Goal: Communication & Community: Answer question/provide support

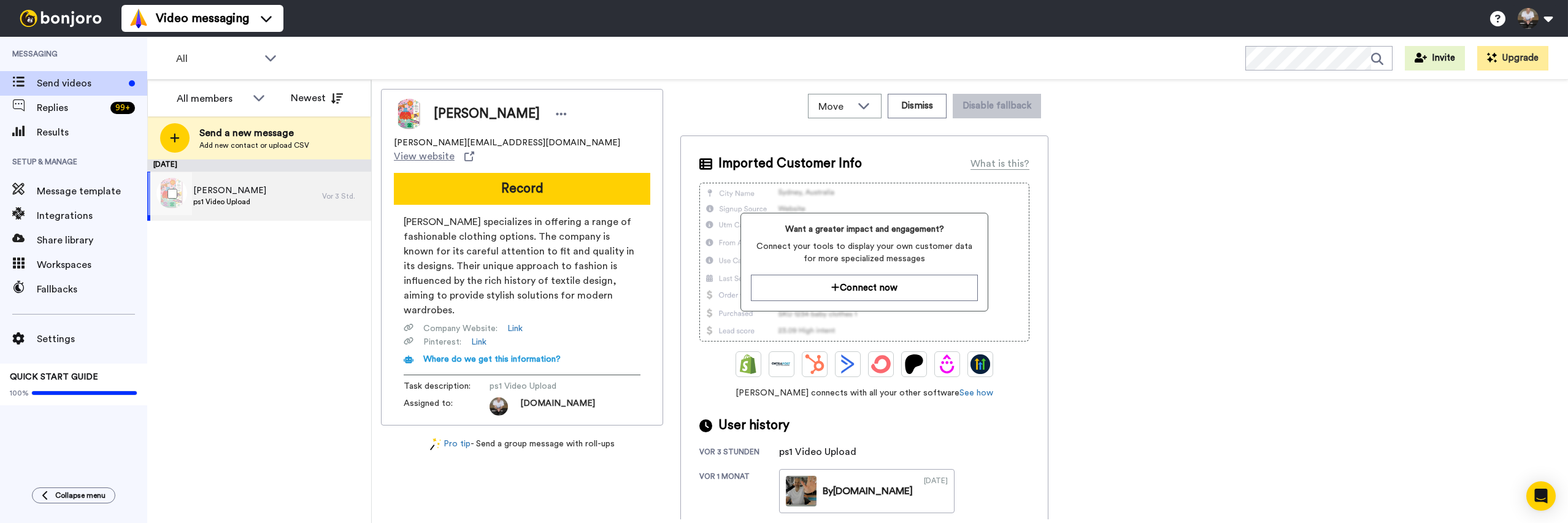
click at [235, 197] on span "ps1 Video Upload" at bounding box center [230, 202] width 73 height 10
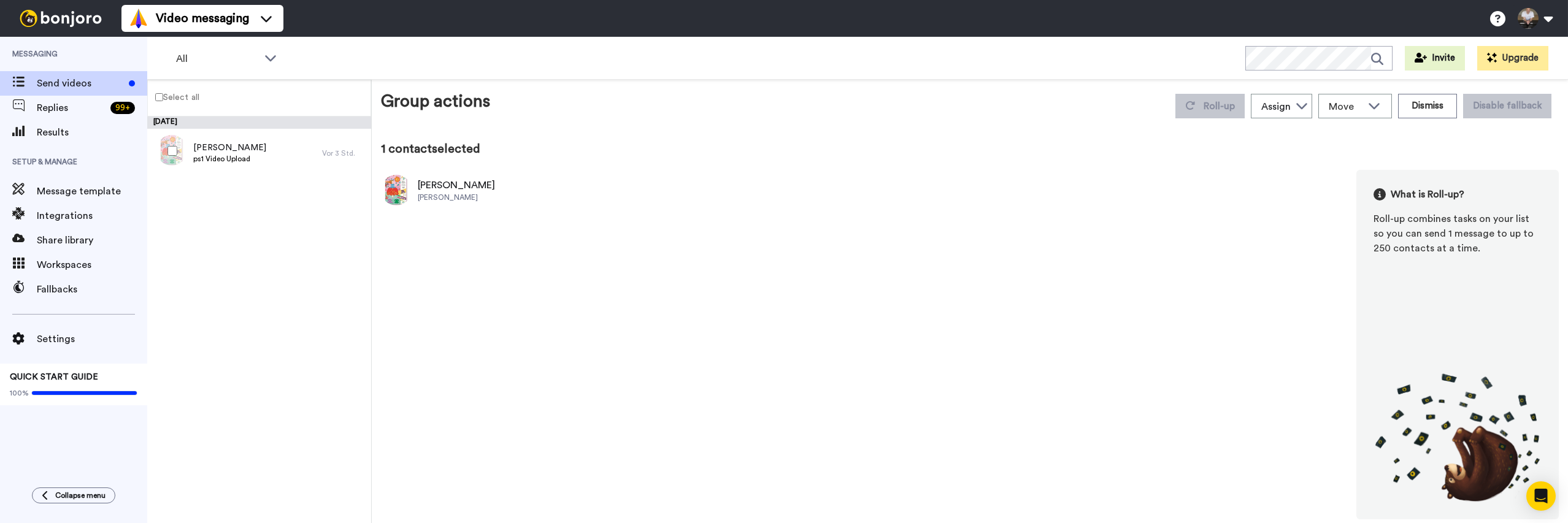
click at [417, 186] on div "Marie Toedter Maries Kleider" at bounding box center [438, 190] width 114 height 30
click at [215, 164] on div "Marie Toedter ps1 Video Upload" at bounding box center [230, 153] width 73 height 24
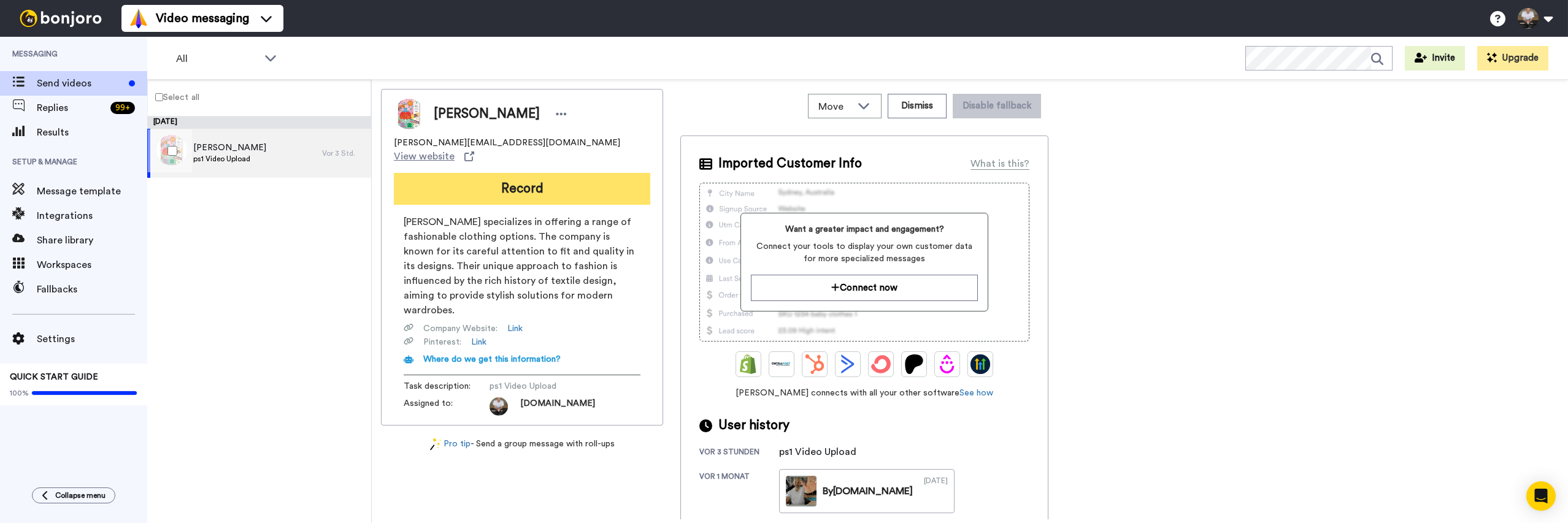
click at [450, 173] on button "Record" at bounding box center [522, 189] width 257 height 32
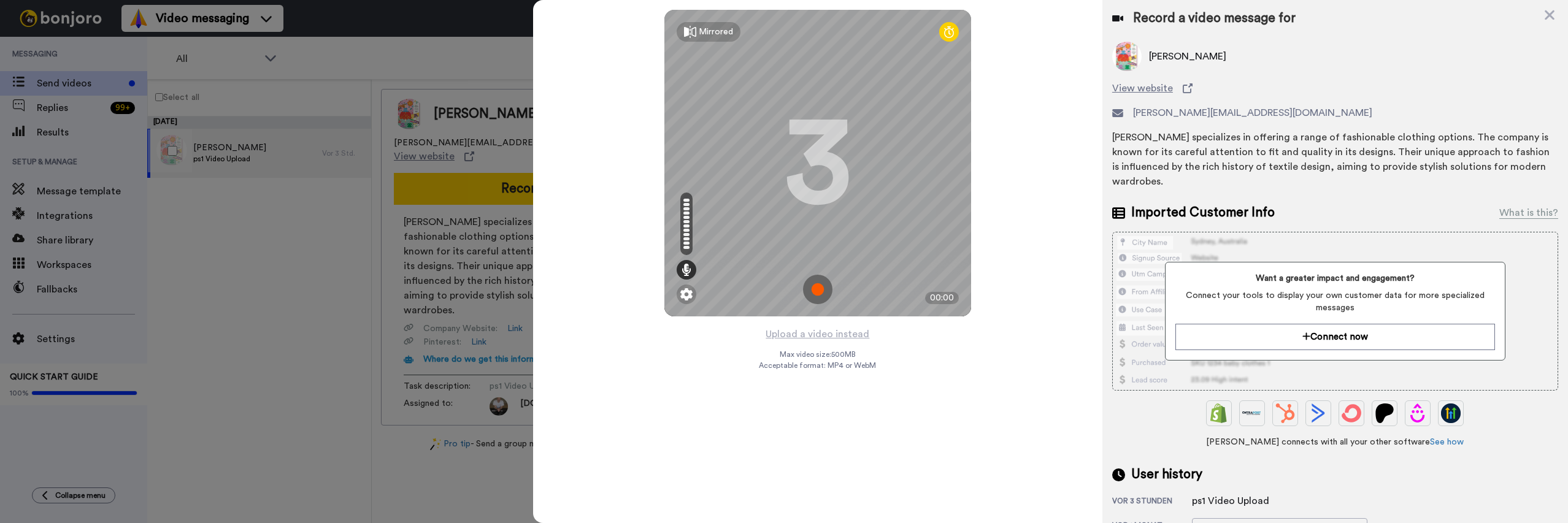
click at [822, 281] on img at bounding box center [818, 289] width 29 height 29
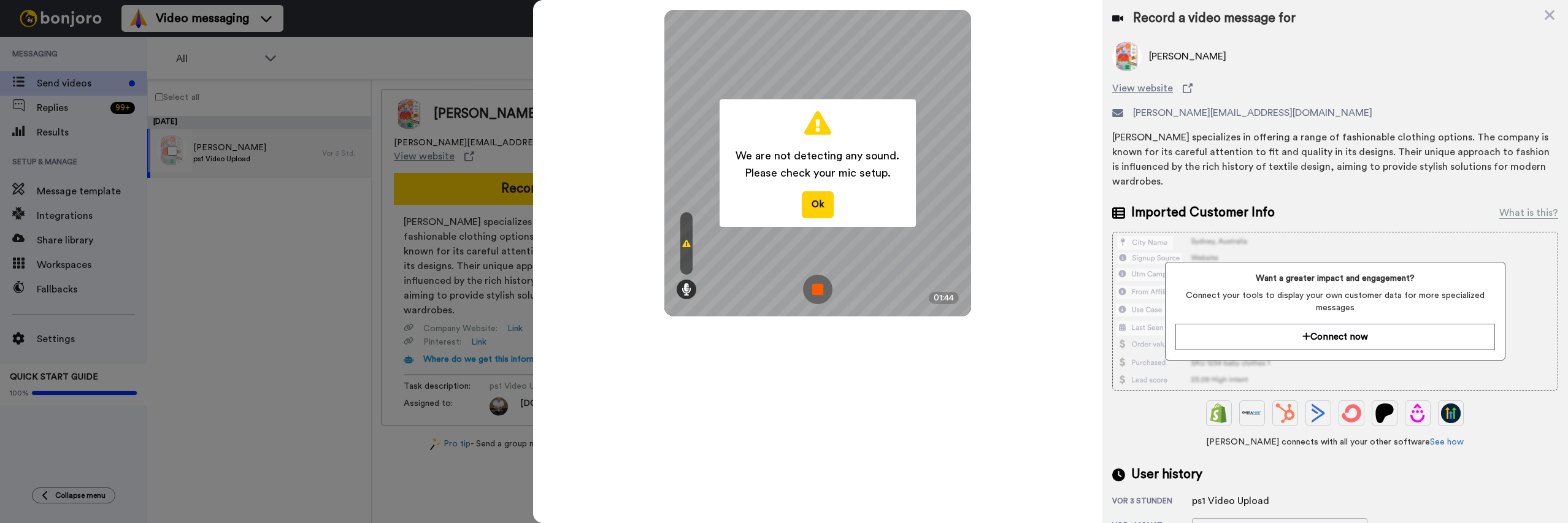
click at [819, 291] on img at bounding box center [818, 289] width 29 height 29
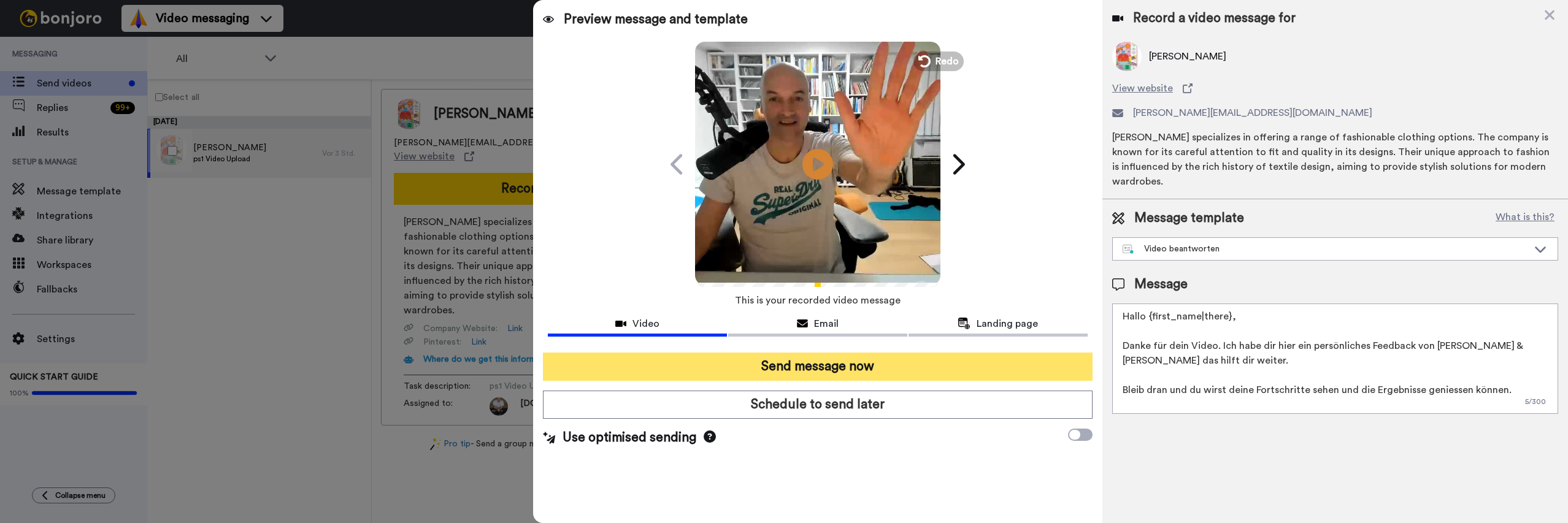
click at [983, 362] on button "Send message now" at bounding box center [817, 367] width 549 height 29
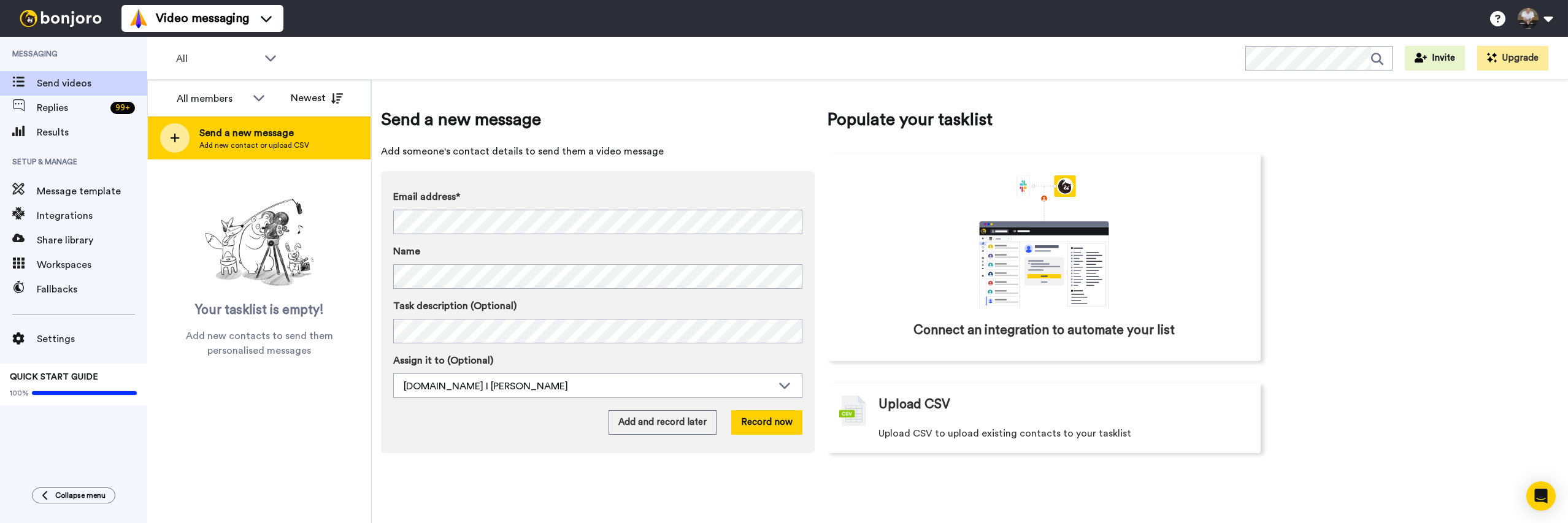
click at [174, 145] on div at bounding box center [174, 138] width 29 height 29
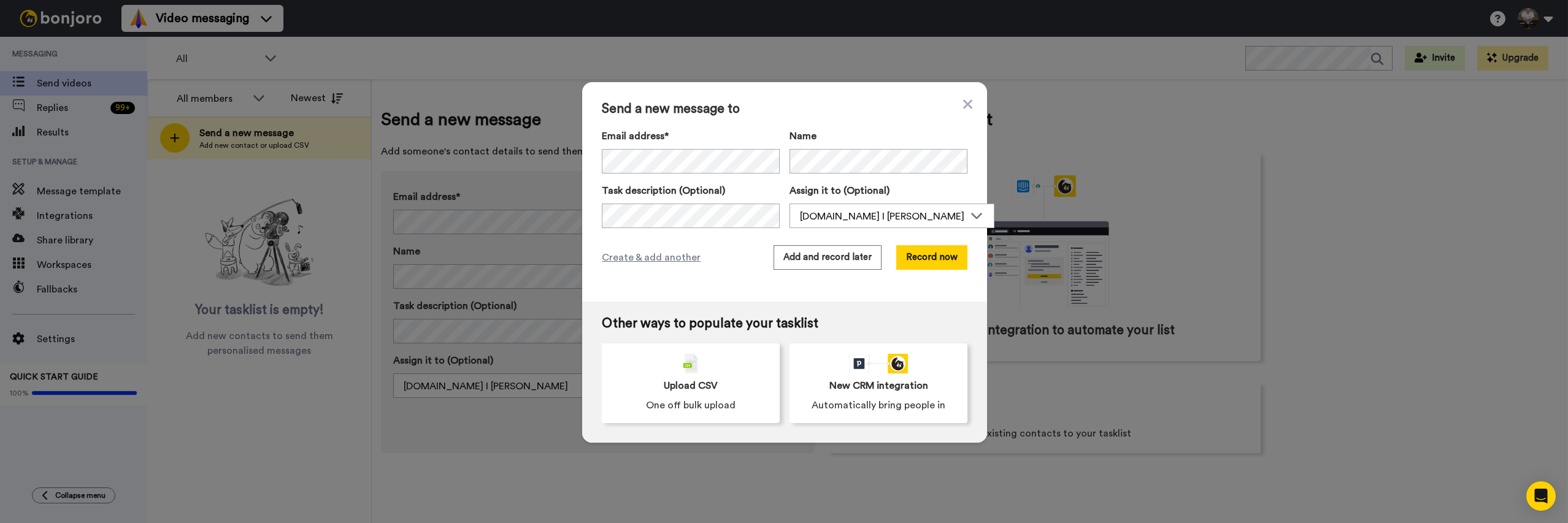
click at [903, 84] on div "Send a new message to Email address* No search result for ‘ schneider-roedingha…" at bounding box center [784, 192] width 405 height 219
click at [940, 254] on button "Record now" at bounding box center [931, 257] width 72 height 24
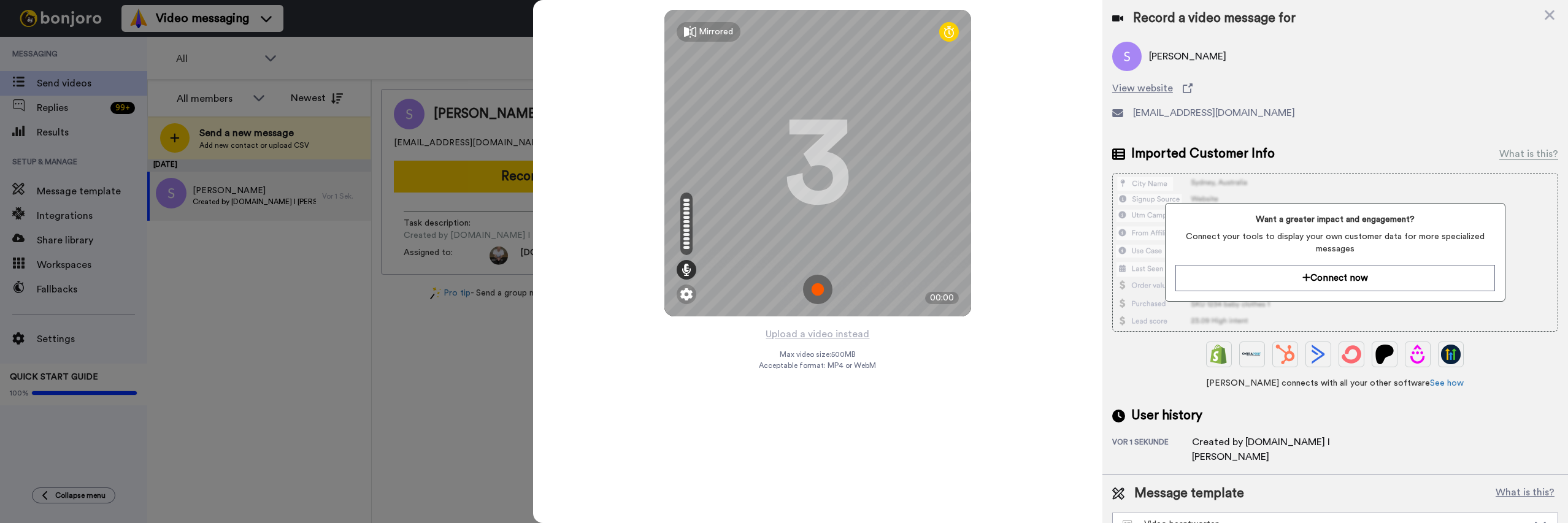
click at [826, 285] on img at bounding box center [818, 289] width 29 height 29
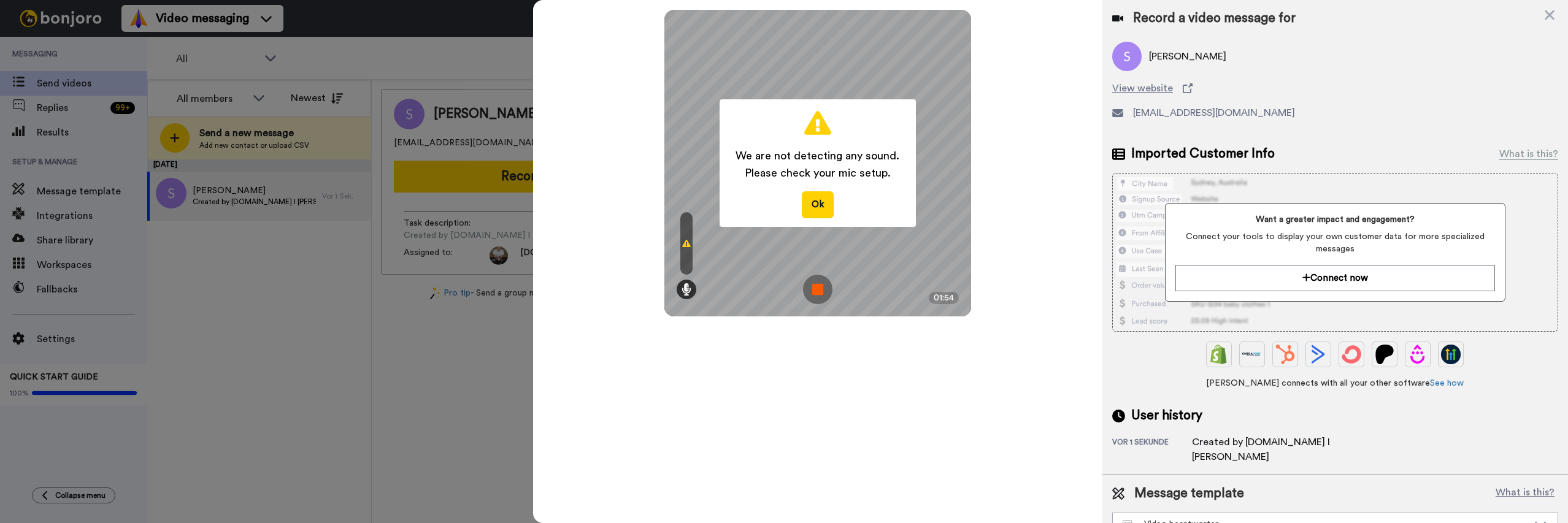
click at [822, 294] on img at bounding box center [818, 289] width 29 height 29
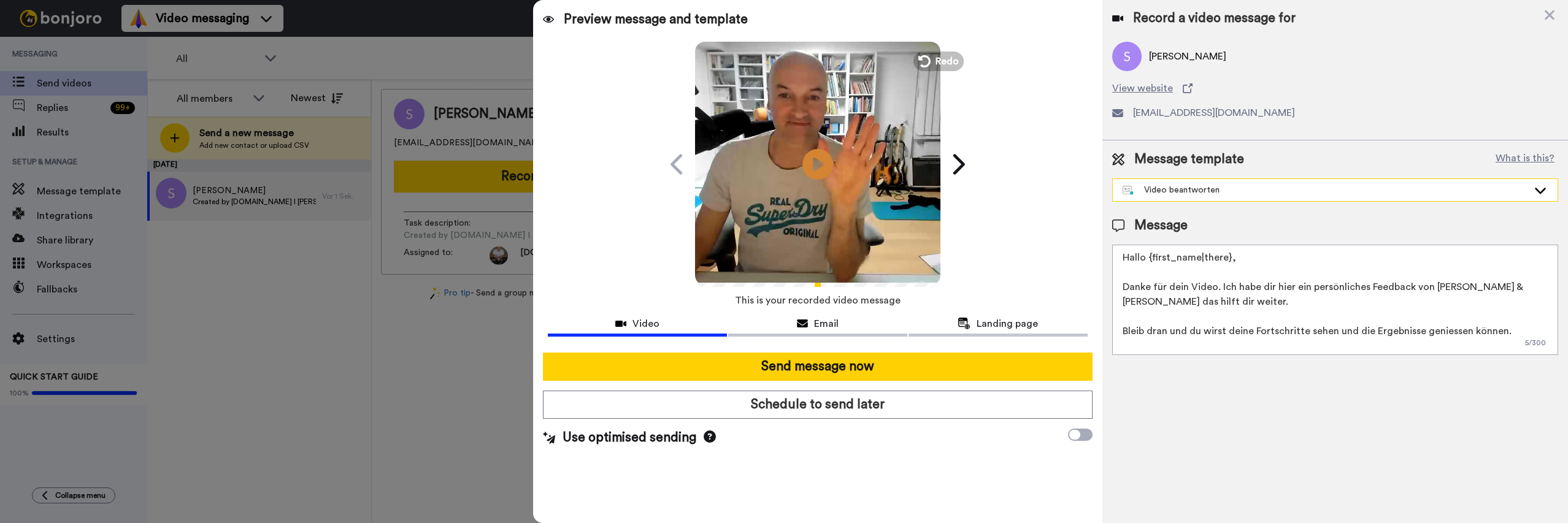
click at [1237, 192] on div "Video beantworten" at bounding box center [1326, 190] width 405 height 13
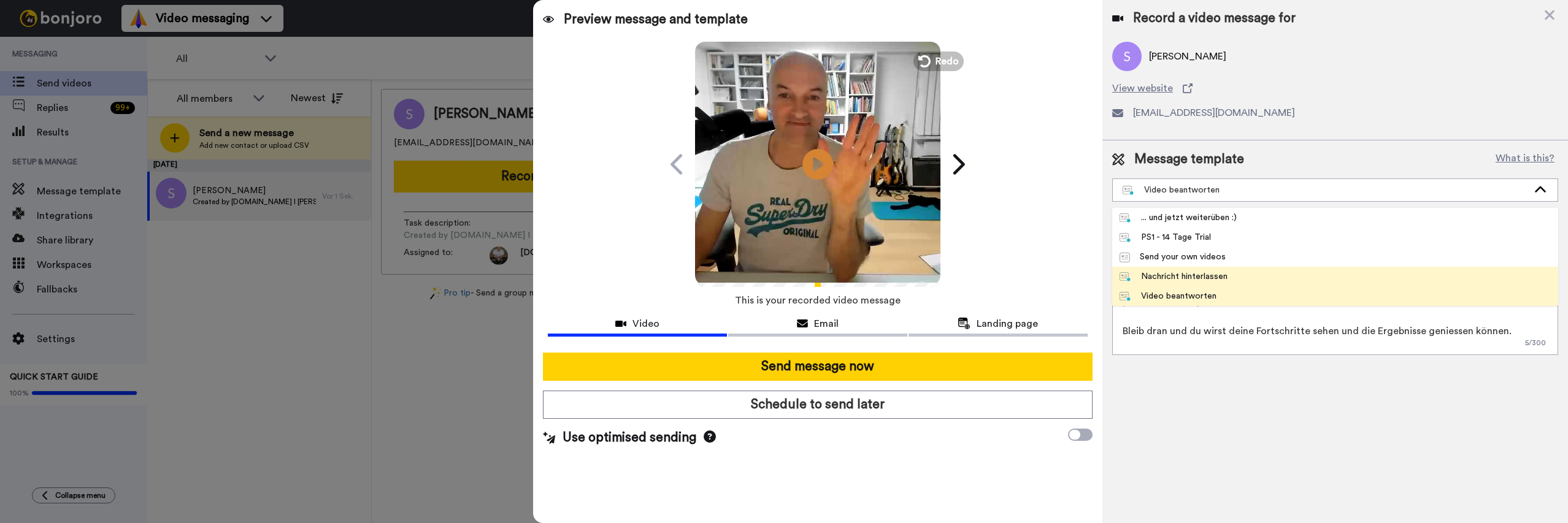
click at [1196, 275] on div "Nachricht hinterlassen" at bounding box center [1173, 277] width 108 height 13
type textarea "Hallo {first_name}, Danke für dein Nachricht, die ist bei mir angekommen. Meine…"
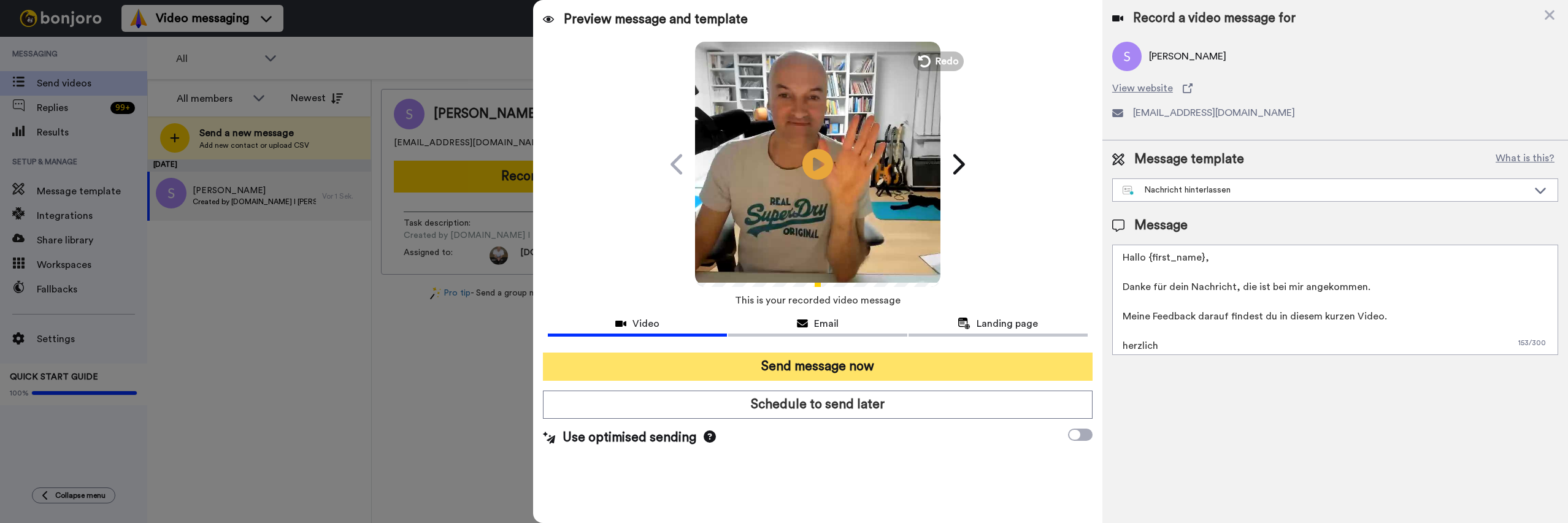
click at [993, 360] on button "Send message now" at bounding box center [817, 367] width 549 height 29
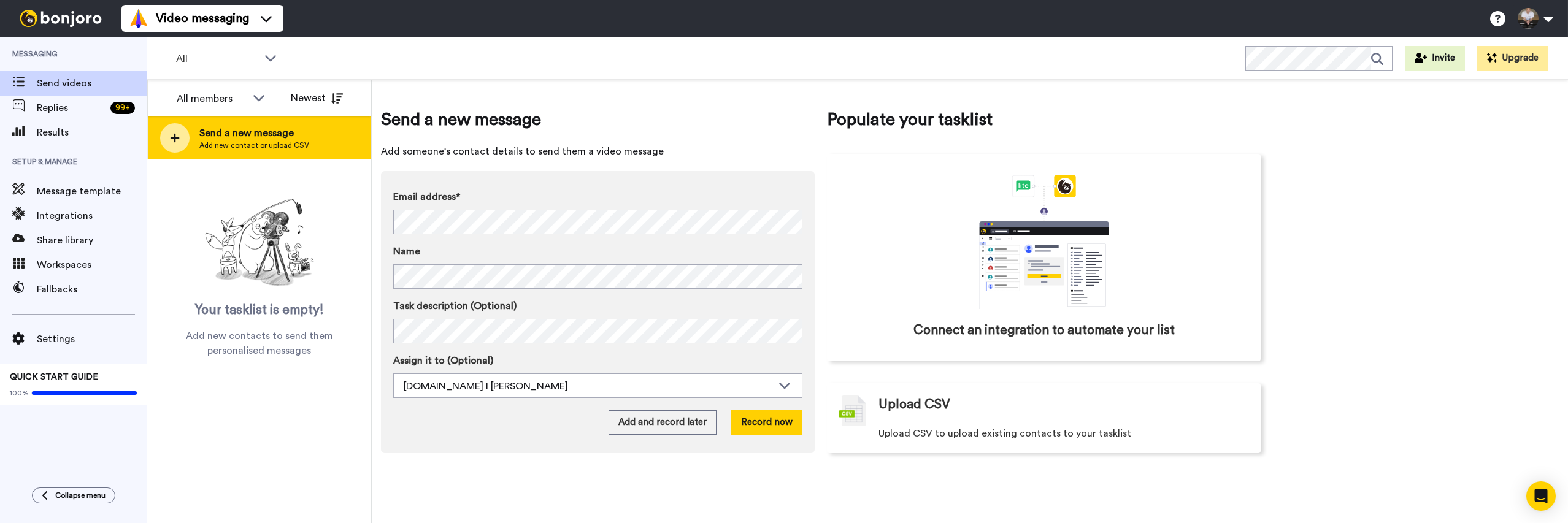
click at [178, 135] on icon at bounding box center [175, 138] width 10 height 11
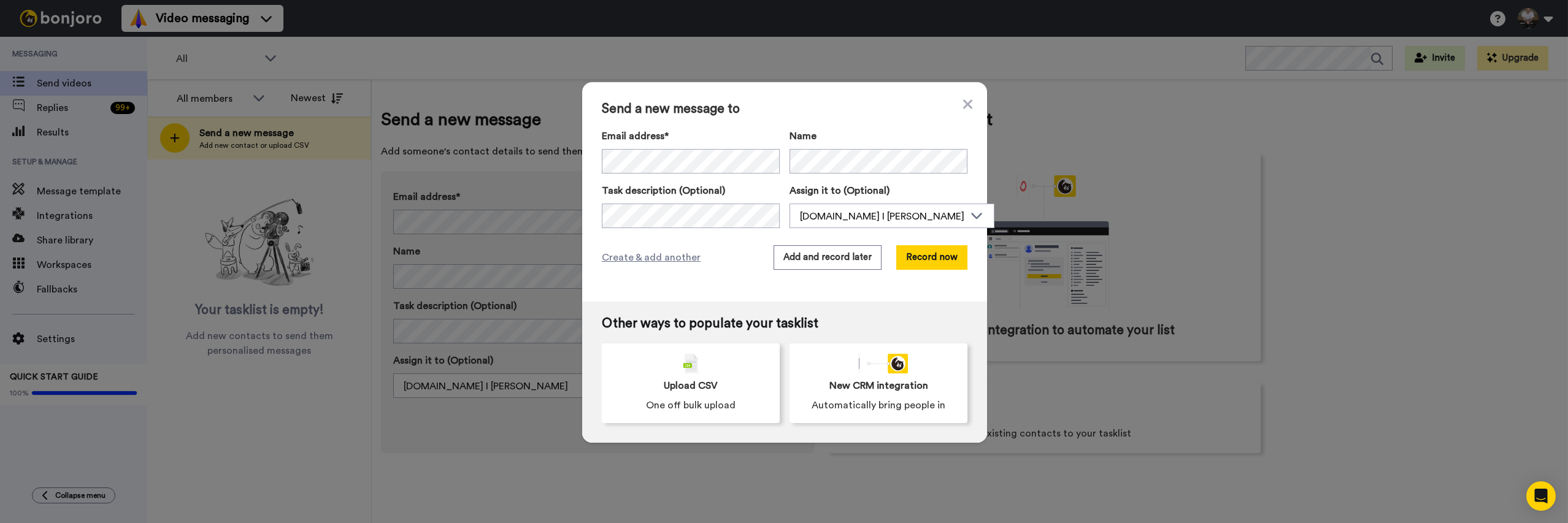
click at [851, 110] on span "Send a new message to" at bounding box center [784, 109] width 366 height 15
click at [919, 261] on button "Record now" at bounding box center [931, 257] width 72 height 24
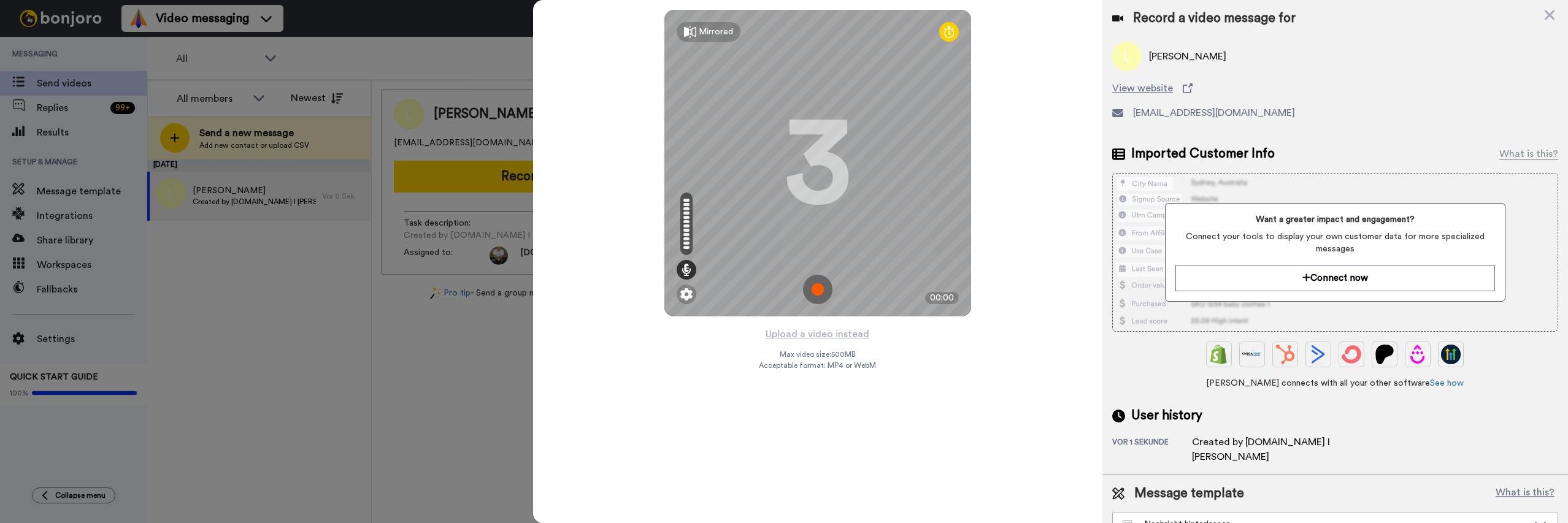
click at [819, 292] on img at bounding box center [818, 289] width 29 height 29
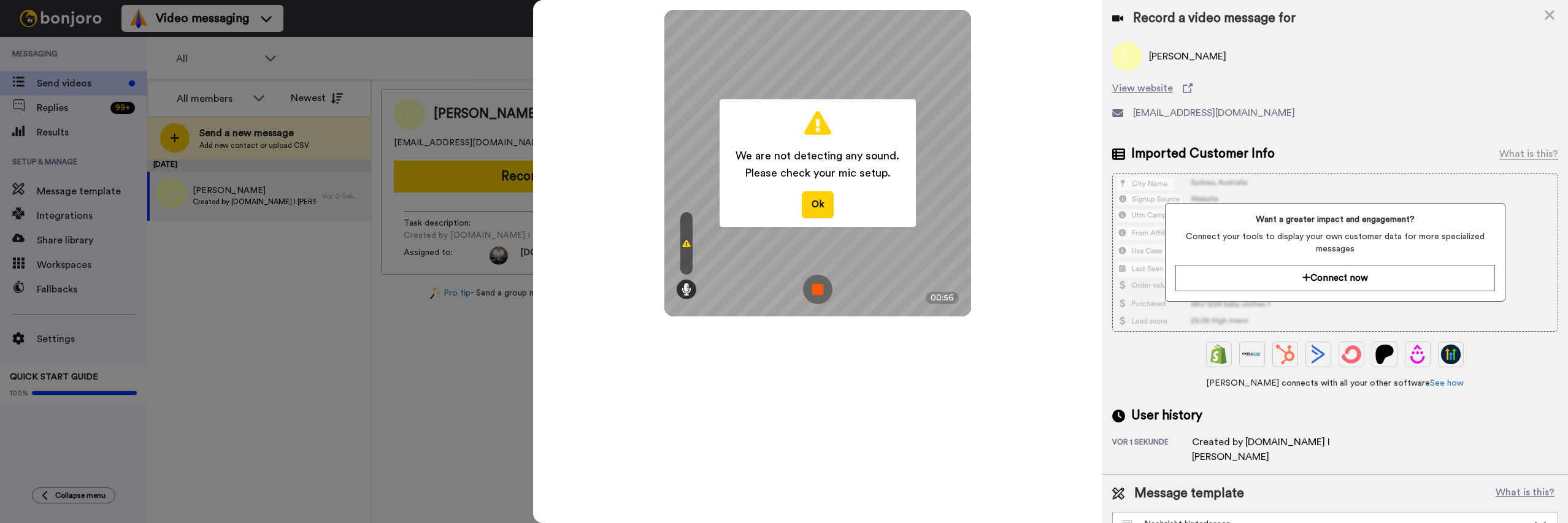
click at [818, 280] on img at bounding box center [818, 289] width 29 height 29
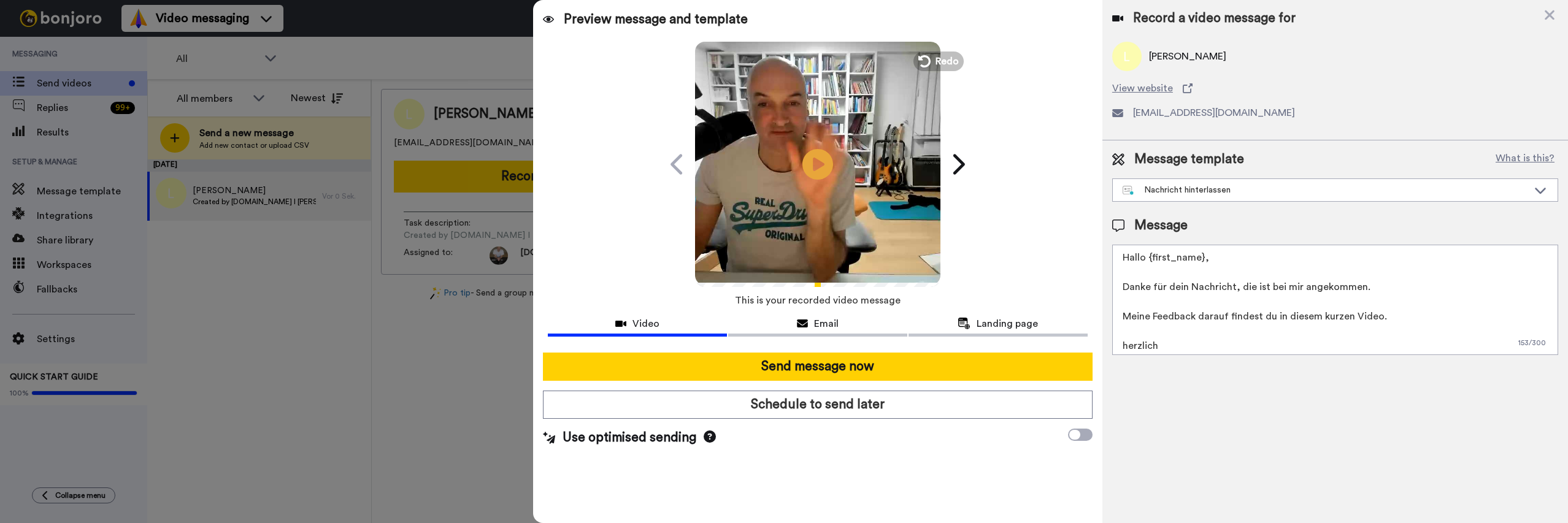
drag, startPoint x: 1375, startPoint y: 311, endPoint x: 1126, endPoint y: 286, distance: 250.3
click at [1126, 286] on textarea "Hallo {first_name}, Danke für dein Nachricht, die ist bei mir angekommen. Meine…" at bounding box center [1335, 299] width 446 height 110
paste textarea "https://piano.zapiano.com/verlange-anruf"
click at [1241, 262] on textarea "Hallo {first_name}, https://piano.zapiano.com/verlange-anruf herzlich Sven" at bounding box center [1335, 299] width 446 height 110
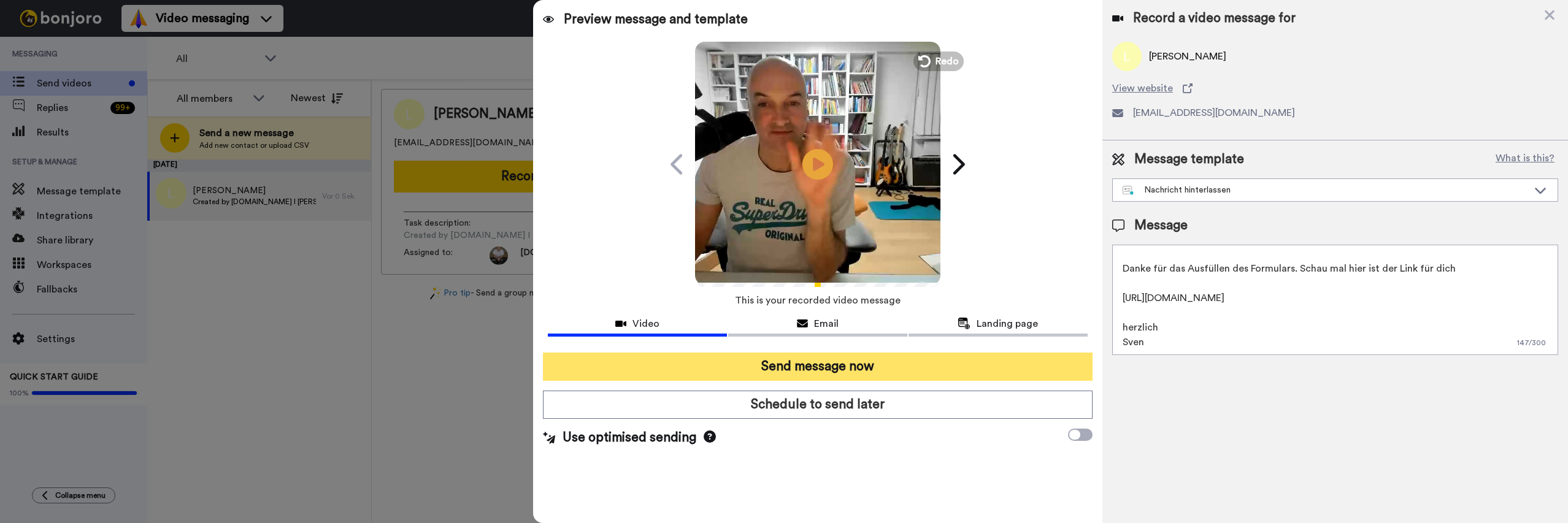
type textarea "Hallo {first_name}, Danke für das Ausfüllen des Formulars. Schau mal hier ist d…"
click at [967, 362] on button "Send message now" at bounding box center [817, 367] width 549 height 29
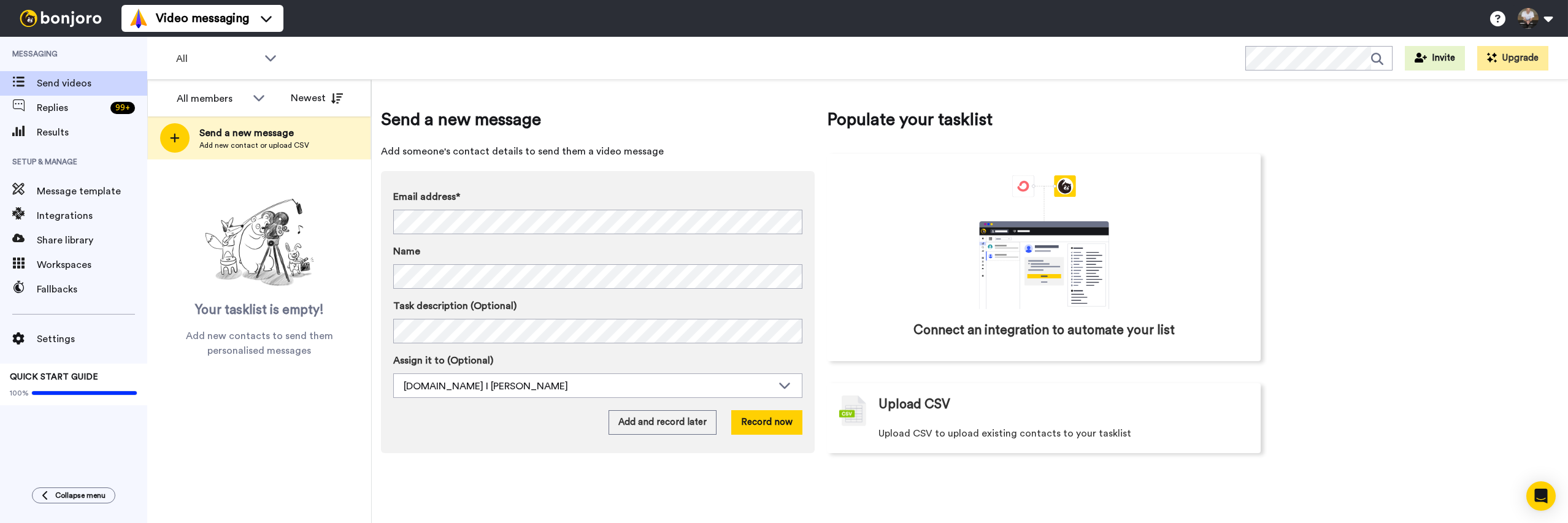
click at [180, 136] on div at bounding box center [174, 138] width 29 height 29
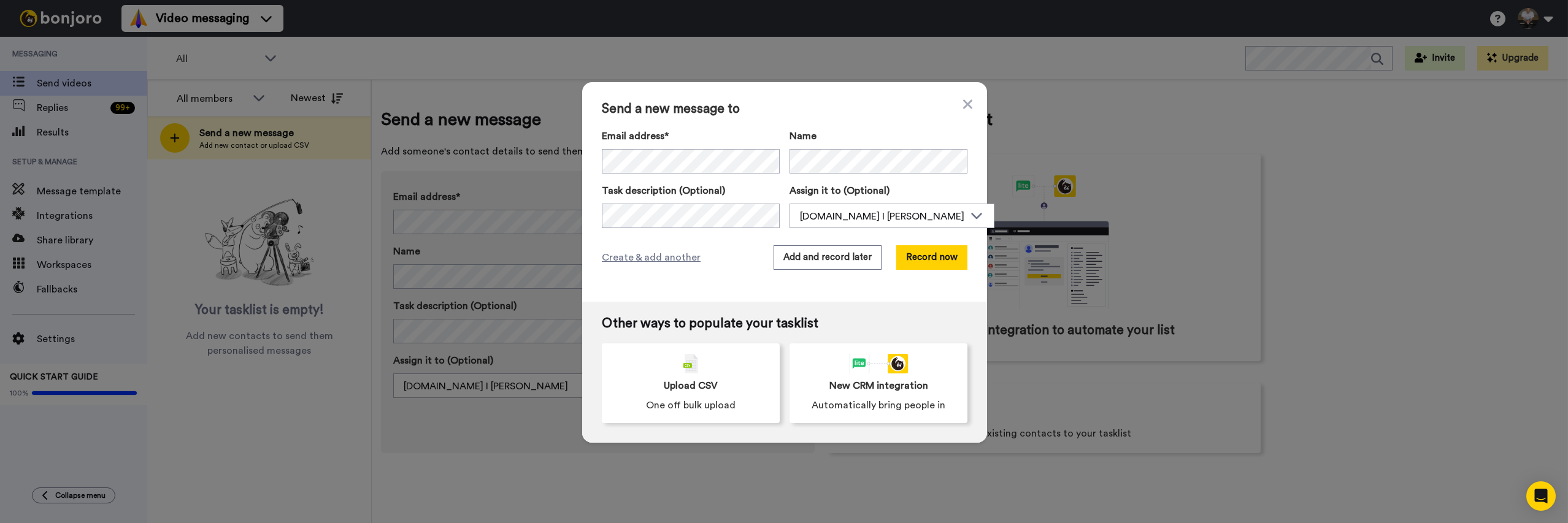
click at [862, 128] on div "Send a new message to Email address* No search result for ‘ [EMAIL_ADDRESS][DOM…" at bounding box center [784, 192] width 405 height 219
click at [951, 259] on button "Record now" at bounding box center [931, 257] width 72 height 24
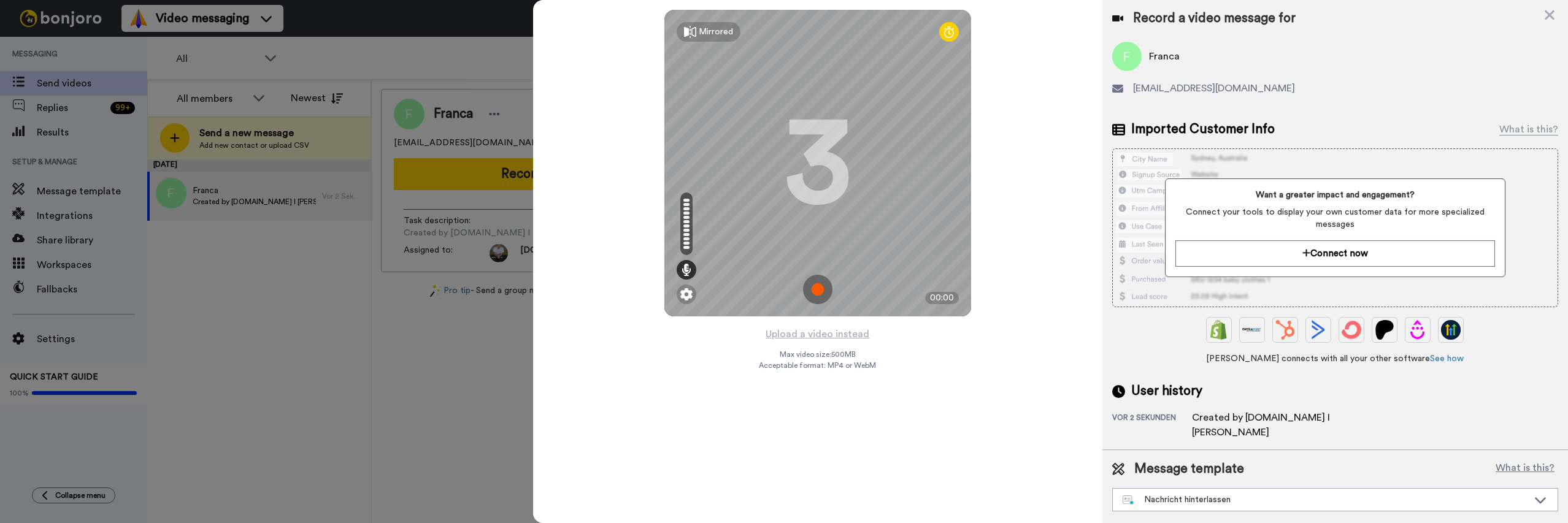
click at [815, 291] on img at bounding box center [818, 289] width 29 height 29
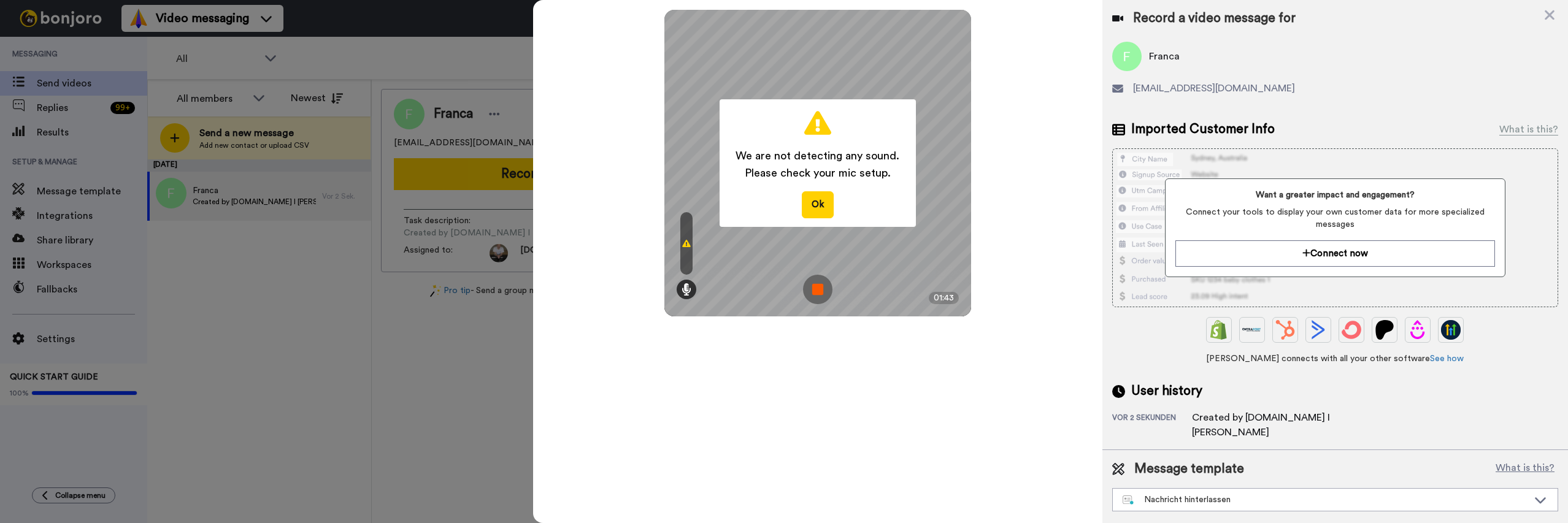
click at [812, 295] on img at bounding box center [818, 289] width 29 height 29
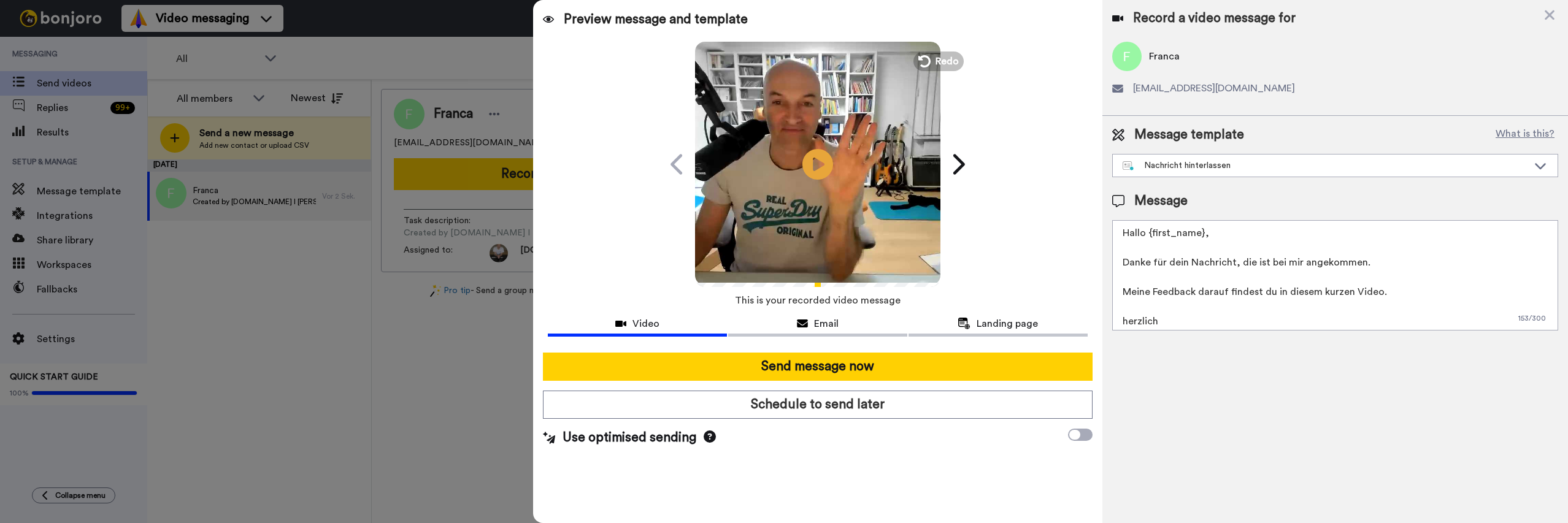
click at [1390, 292] on textarea "Hallo {first_name}, Danke für dein Nachricht, die ist bei mir angekommen. Meine…" at bounding box center [1335, 275] width 446 height 110
paste textarea "Im Zapiano@Club bekommst du für nur 1.-- / Tag das ultimative Package, schau ma…"
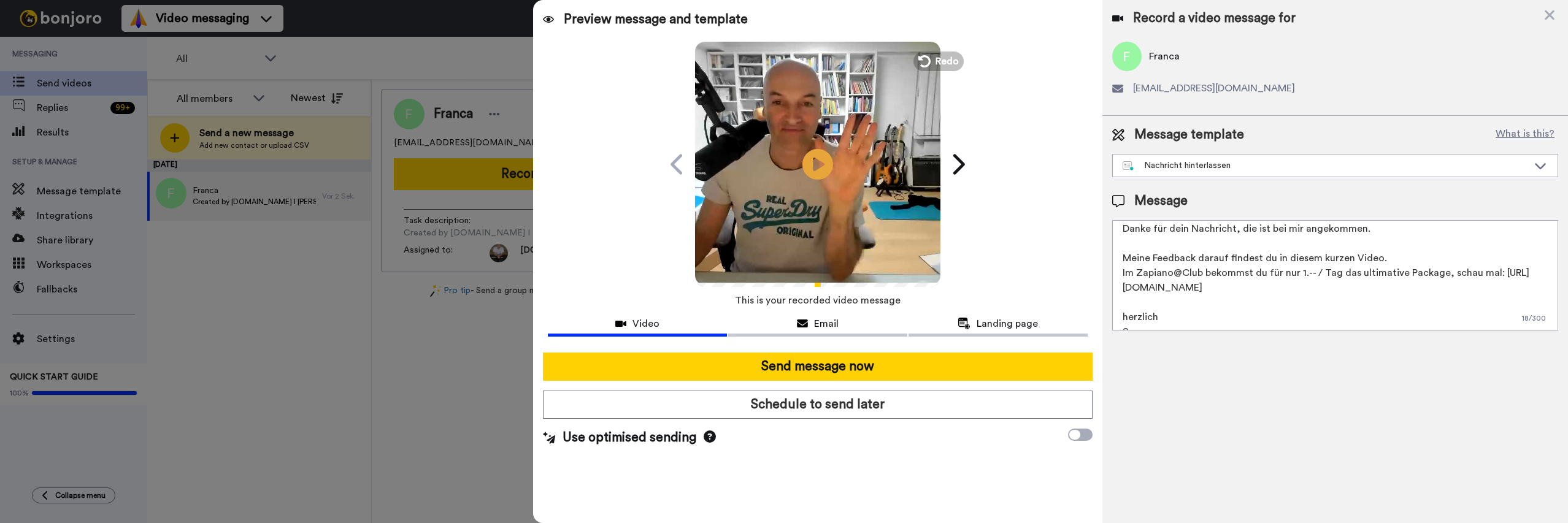
scroll to position [48, 0]
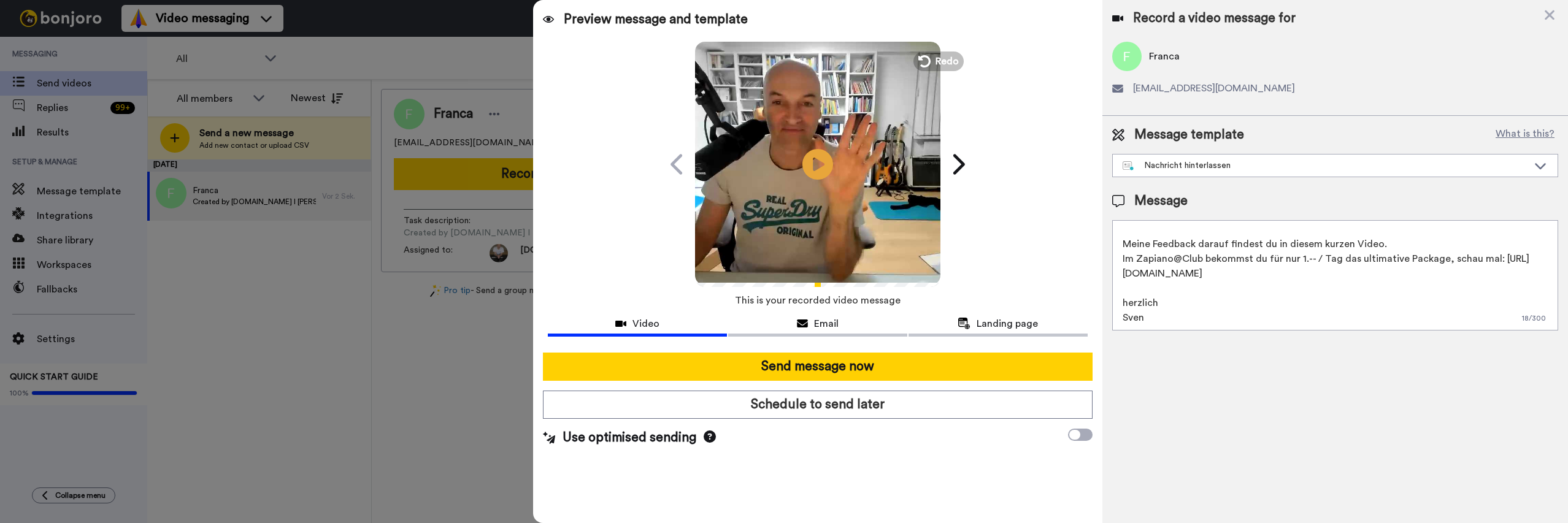
click at [1383, 243] on textarea "Hallo {first_name}, Danke für dein Nachricht, die ist bei mir angekommen. Meine…" at bounding box center [1335, 275] width 446 height 110
drag, startPoint x: 1255, startPoint y: 258, endPoint x: 1357, endPoint y: 255, distance: 102.0
click at [1357, 255] on textarea "Hallo {first_name}, Danke für dein Nachricht, die ist bei mir angekommen. Meine…" at bounding box center [1335, 275] width 446 height 110
click at [1345, 302] on textarea "Hallo {first_name}, Danke für dein Nachricht, die ist bei mir angekommen. Meine…" at bounding box center [1335, 275] width 446 height 110
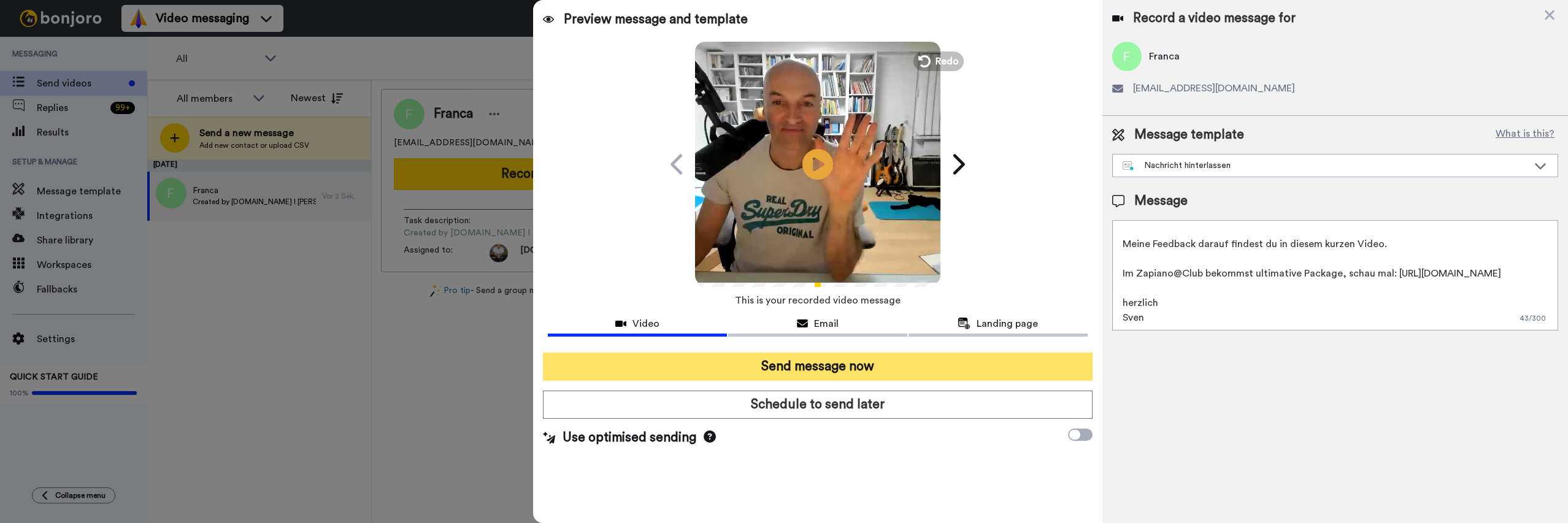
type textarea "Hallo {first_name}, Danke für dein Nachricht, die ist bei mir angekommen. Meine…"
click at [899, 368] on button "Send message now" at bounding box center [817, 367] width 549 height 29
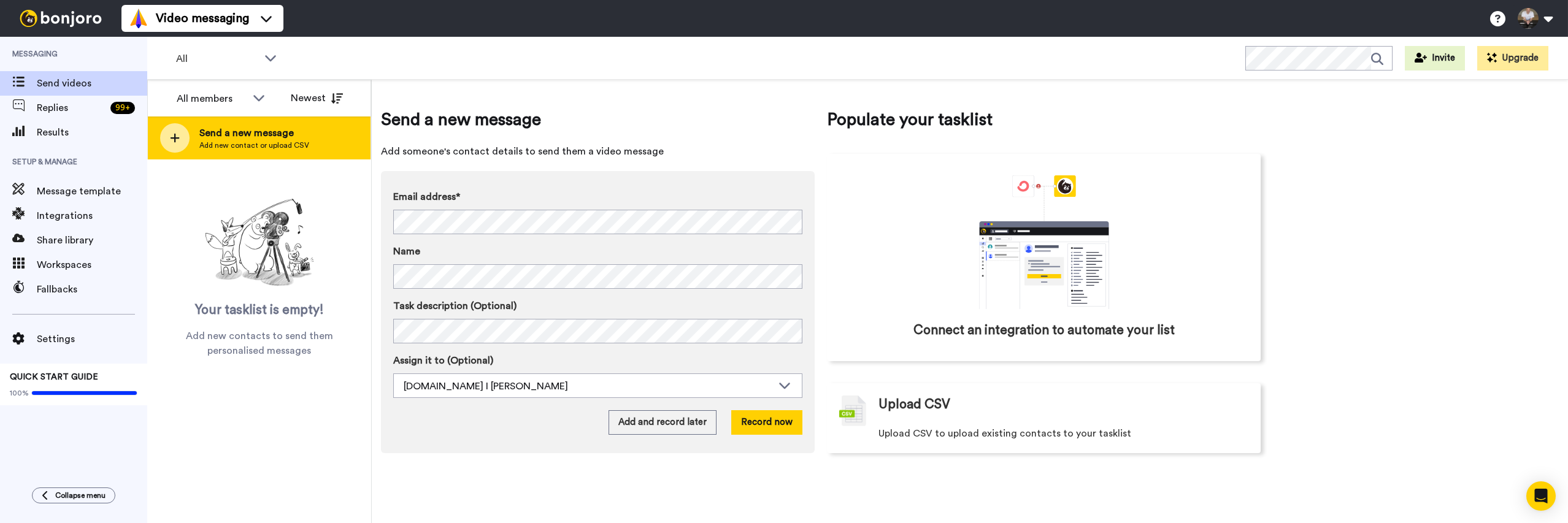
drag, startPoint x: 175, startPoint y: 136, endPoint x: 199, endPoint y: 138, distance: 24.1
click at [189, 137] on div "Send a new message Add new contact or upload CSV" at bounding box center [259, 138] width 223 height 43
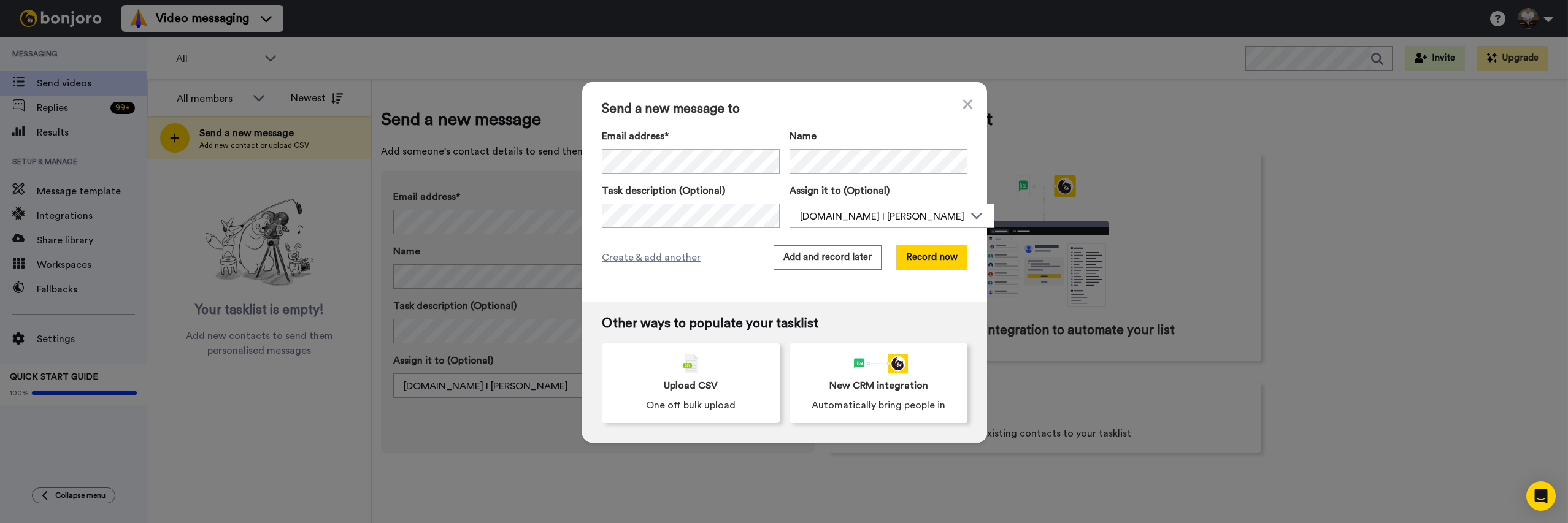
click at [851, 117] on div "Send a new message to Email address* No search result for ‘ [EMAIL_ADDRESS][DOM…" at bounding box center [784, 192] width 405 height 219
click at [940, 255] on button "Record now" at bounding box center [931, 257] width 72 height 24
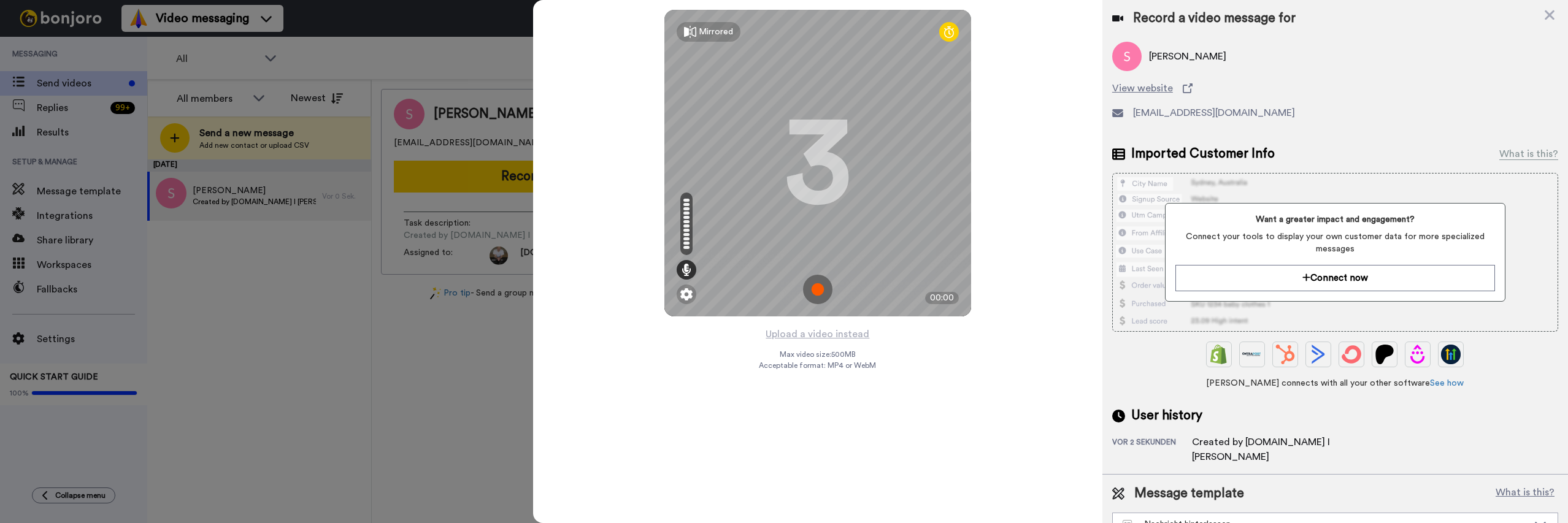
click at [818, 286] on img at bounding box center [818, 289] width 29 height 29
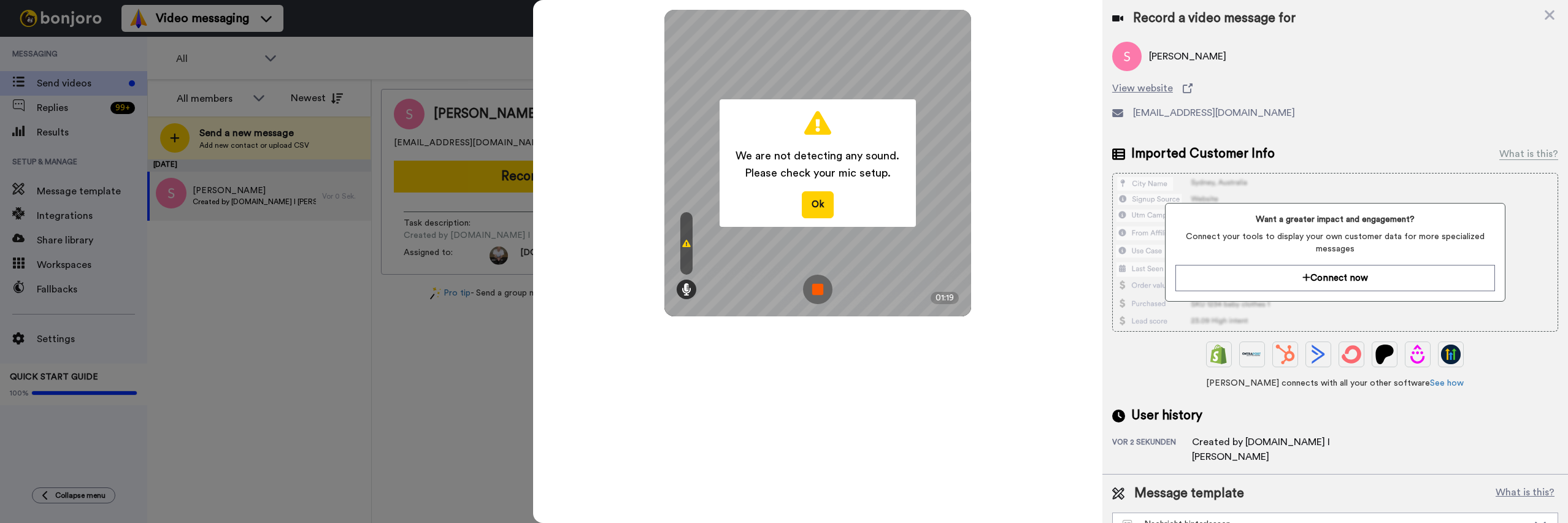
click at [817, 291] on img at bounding box center [818, 289] width 29 height 29
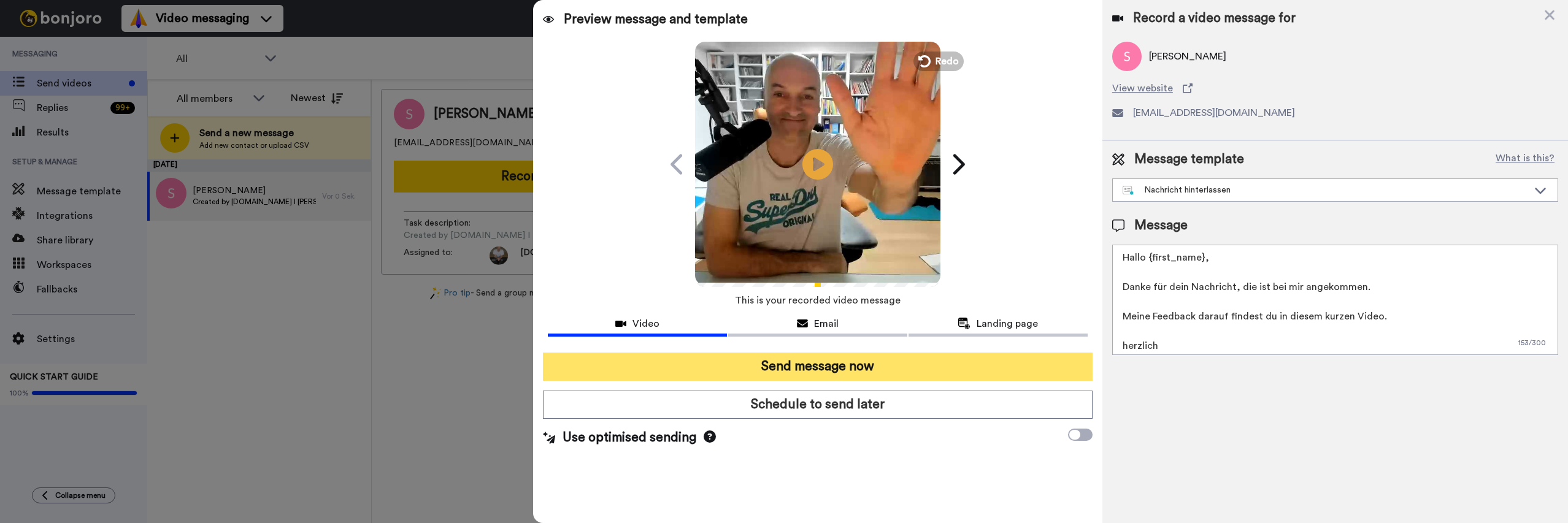
click at [864, 372] on button "Send message now" at bounding box center [817, 367] width 549 height 29
